Goal: Find specific page/section: Find specific page/section

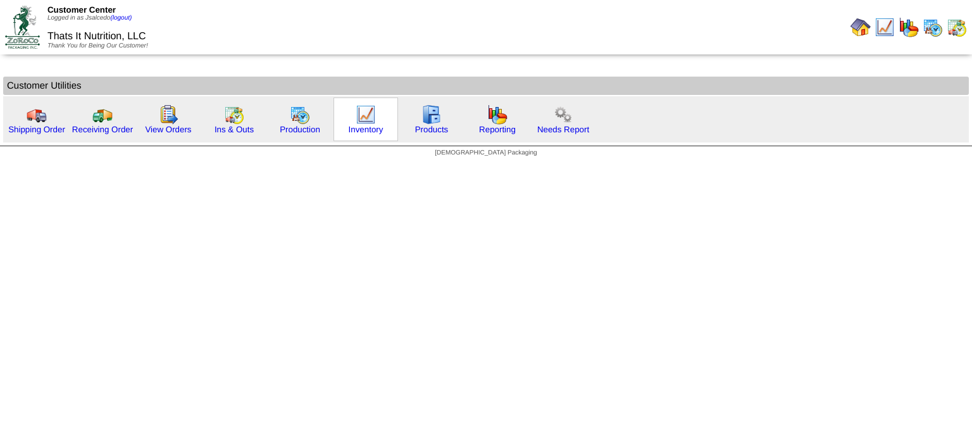
click at [364, 122] on img at bounding box center [366, 114] width 20 height 20
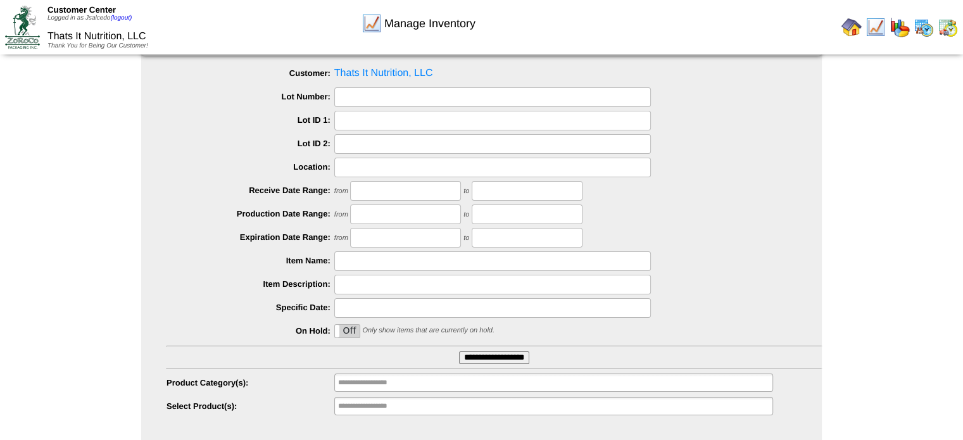
scroll to position [61, 0]
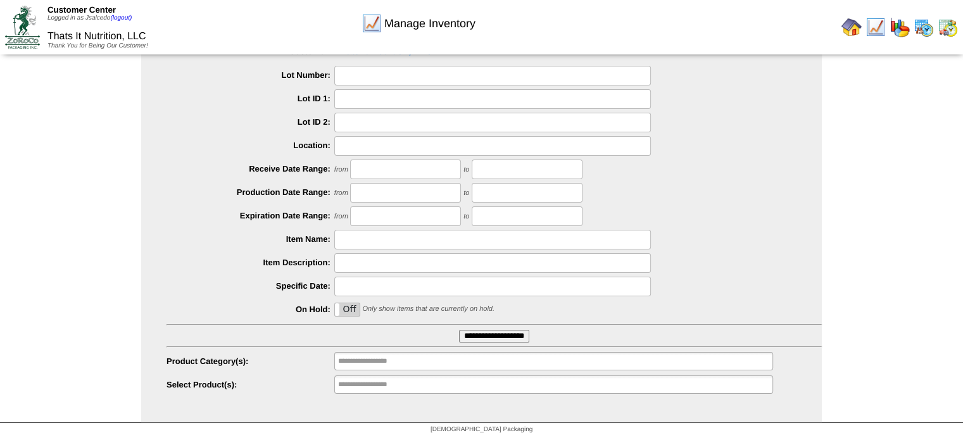
click at [486, 334] on input "**********" at bounding box center [494, 336] width 70 height 13
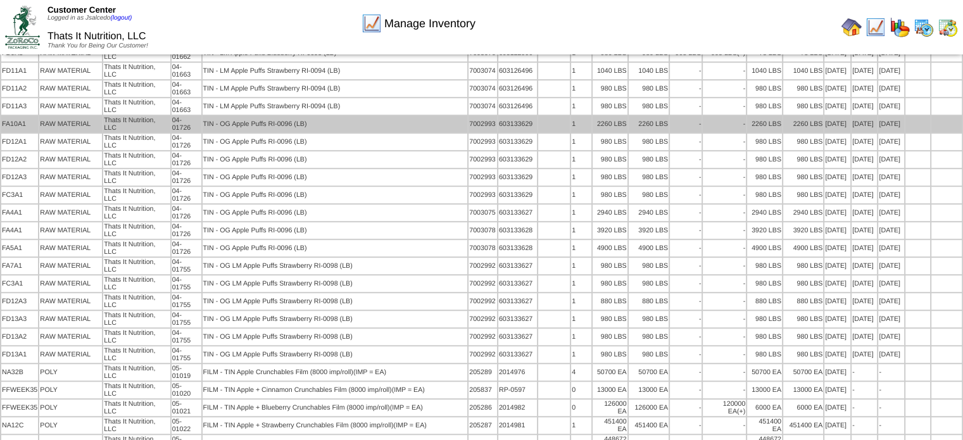
scroll to position [583, 0]
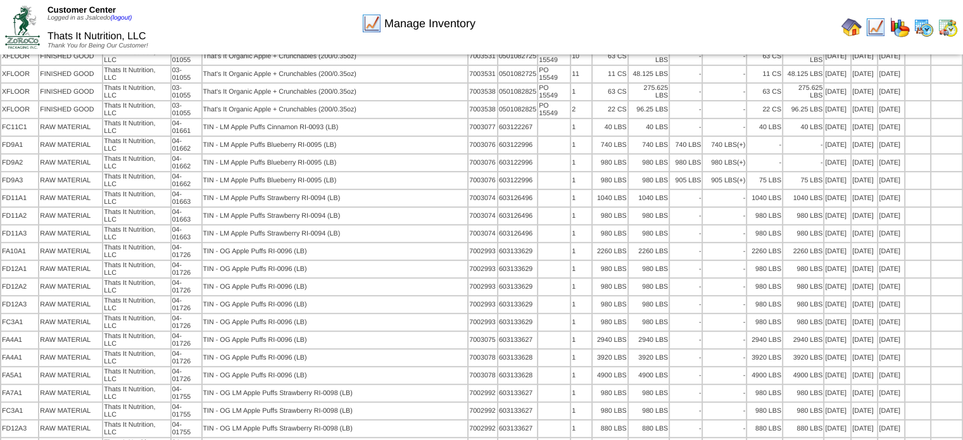
click at [530, 27] on div "Manage Inventory" at bounding box center [418, 19] width 552 height 35
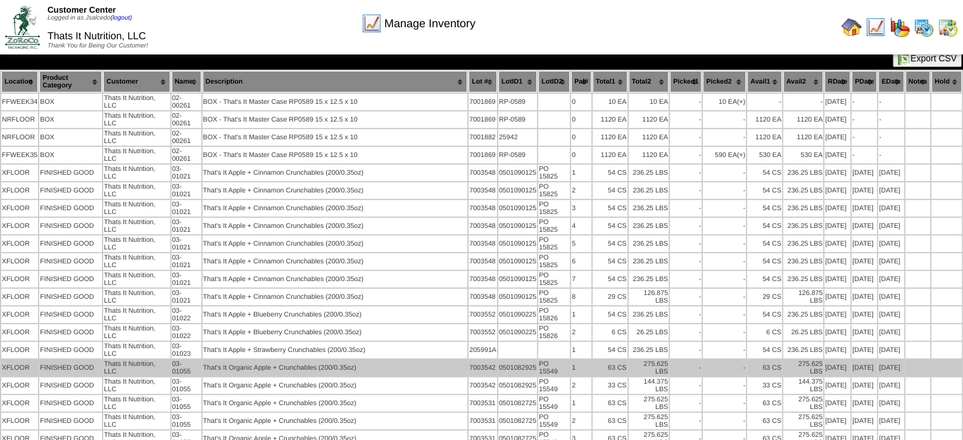
scroll to position [0, 0]
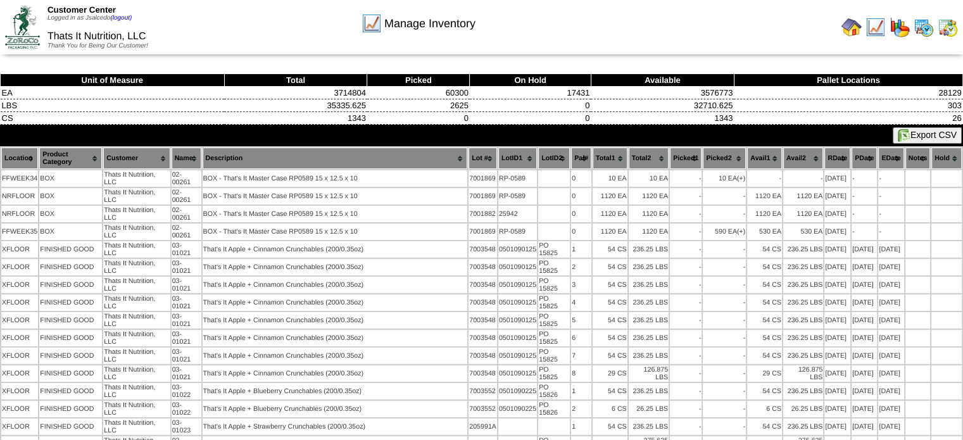
click at [555, 32] on div "Manage Inventory" at bounding box center [418, 19] width 552 height 35
